Goal: Transaction & Acquisition: Purchase product/service

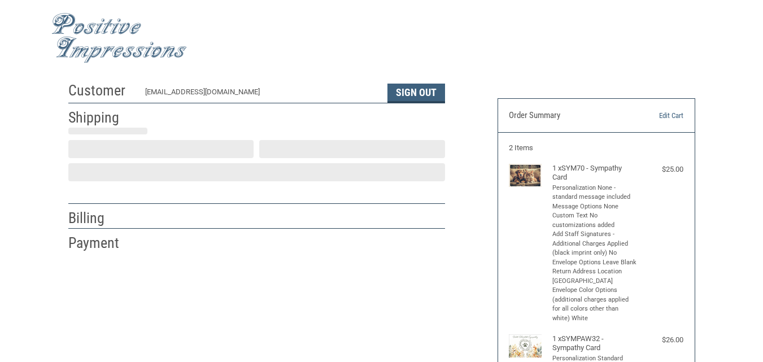
select select "US"
select select "PA"
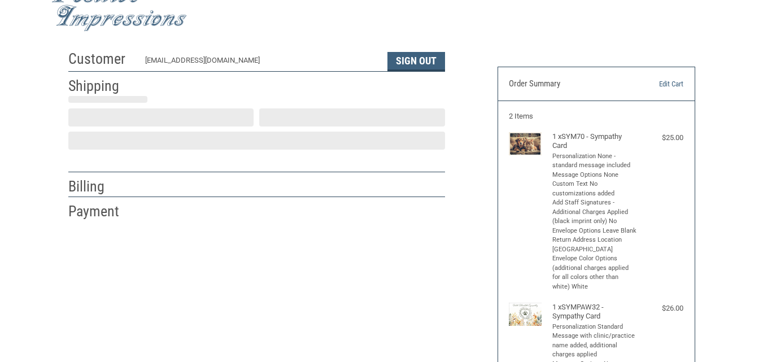
type input "[PERSON_NAME]"
type input "[GEOGRAPHIC_DATA]"
type input "[STREET_ADDRESS]"
type input "[GEOGRAPHIC_DATA]"
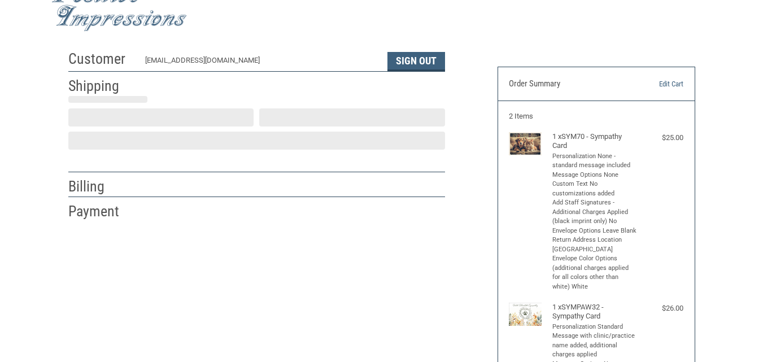
select select "PA"
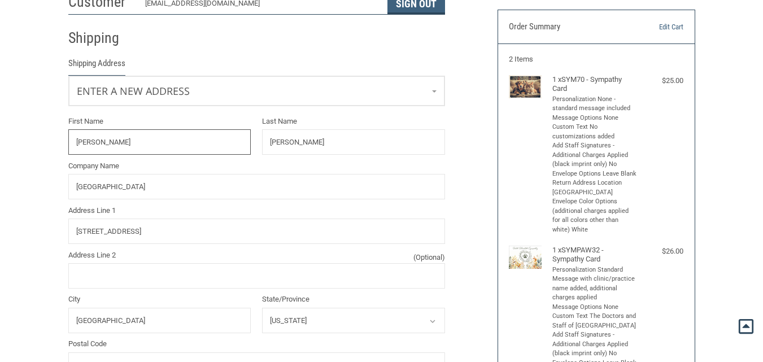
scroll to position [88, 0]
drag, startPoint x: 101, startPoint y: 148, endPoint x: 43, endPoint y: 141, distance: 58.1
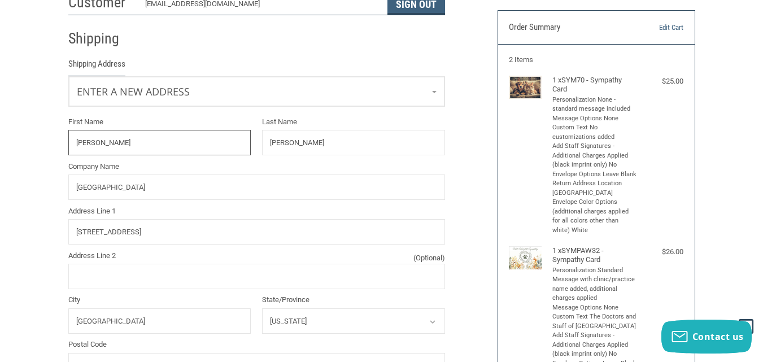
type input "[PERSON_NAME]"
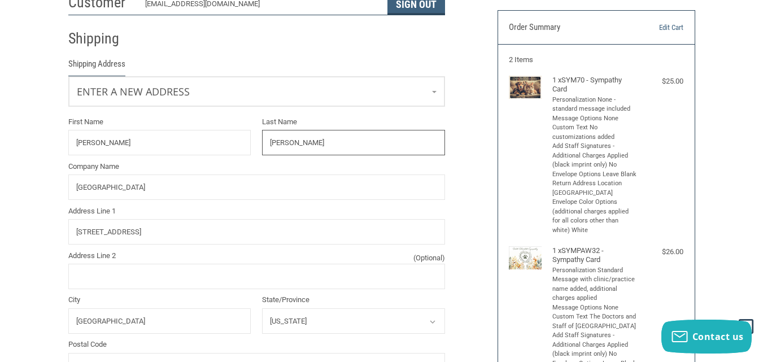
type input "[PERSON_NAME]"
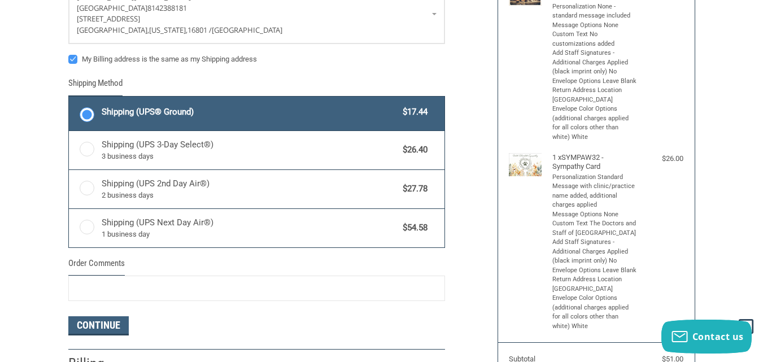
scroll to position [201, 0]
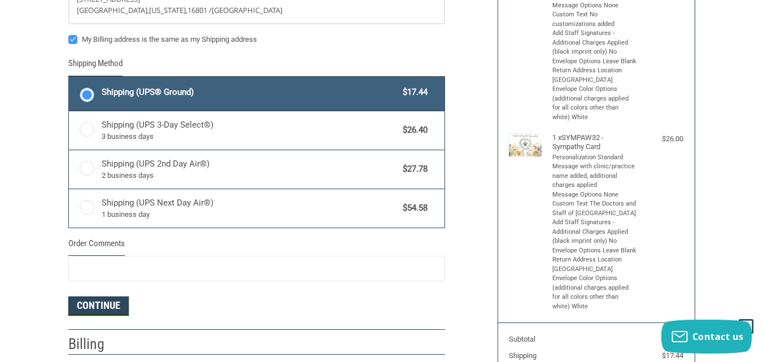
click at [94, 300] on button "Continue" at bounding box center [98, 305] width 60 height 19
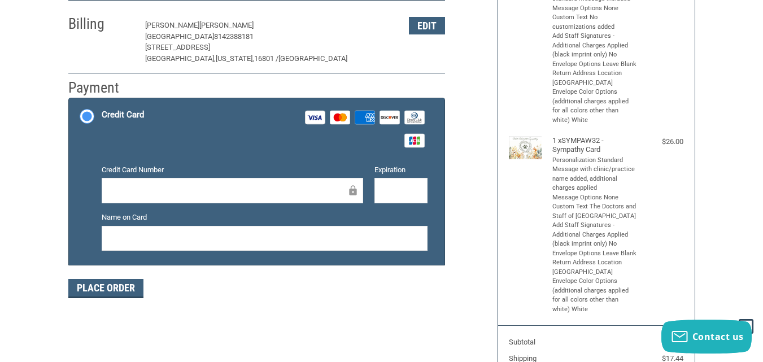
scroll to position [143, 0]
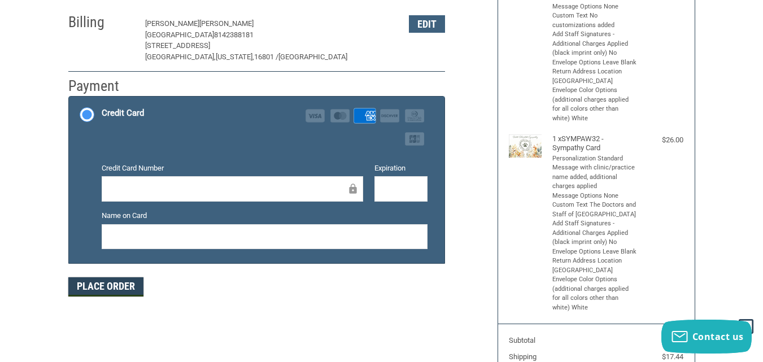
click at [140, 284] on button "Place Order" at bounding box center [105, 286] width 75 height 19
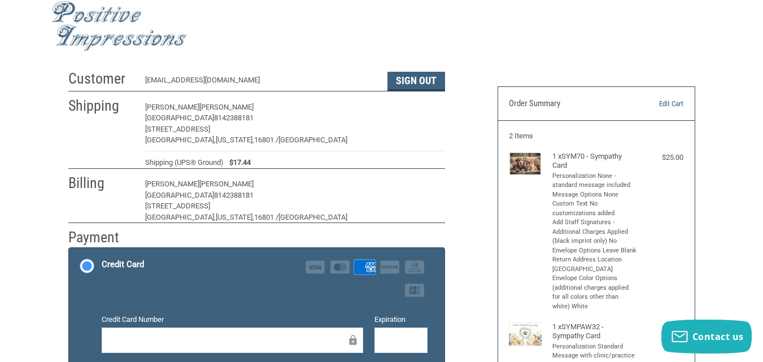
scroll to position [0, 0]
